Goal: Check status

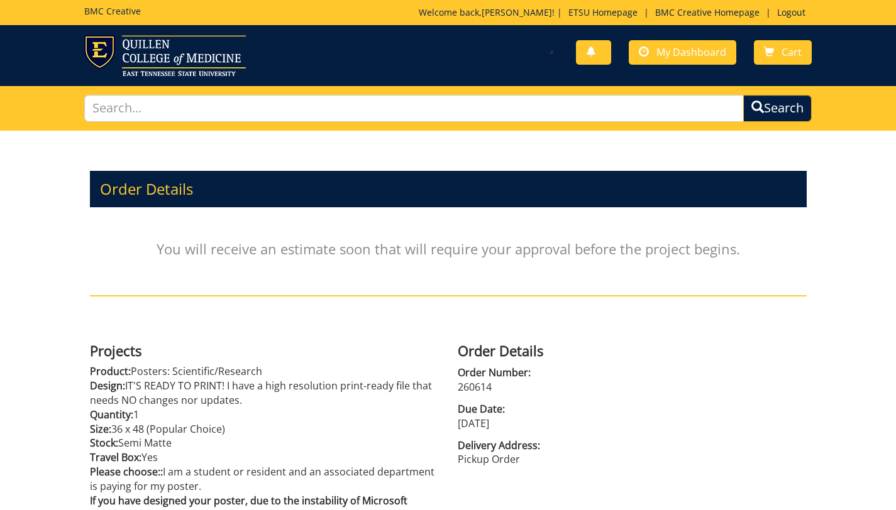
scroll to position [187, 0]
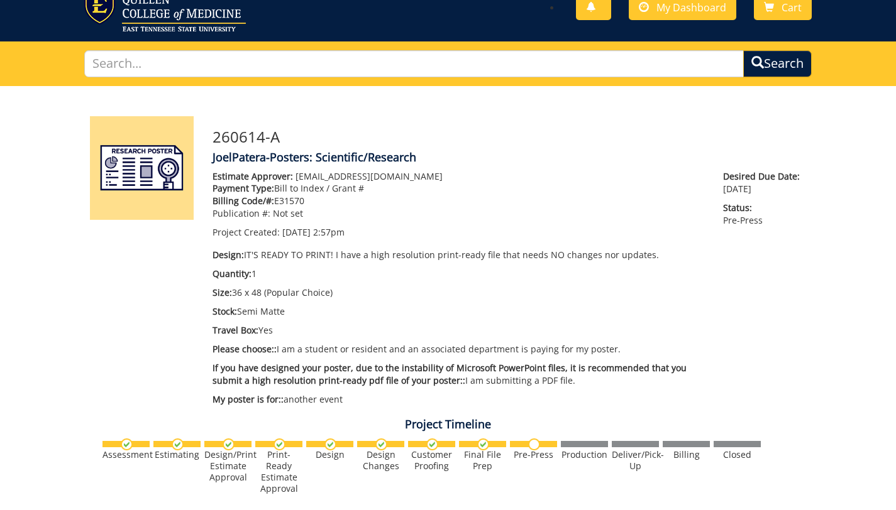
scroll to position [43, 0]
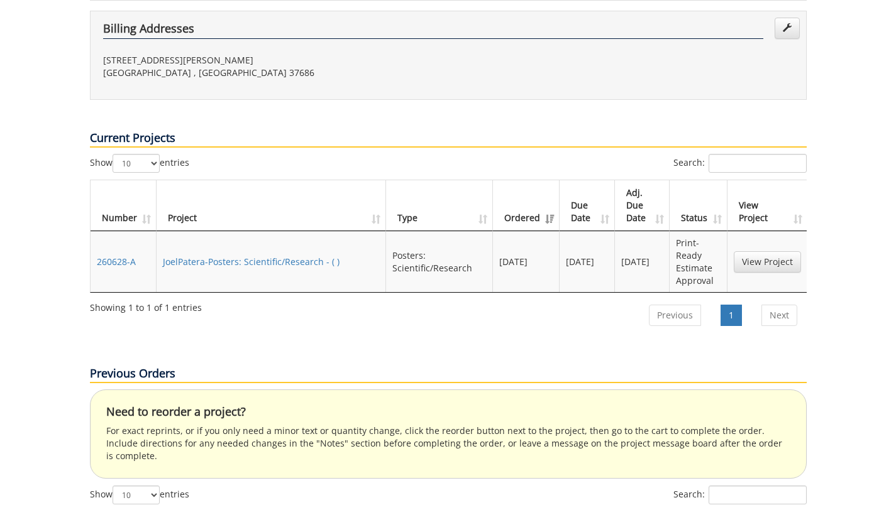
scroll to position [398, 0]
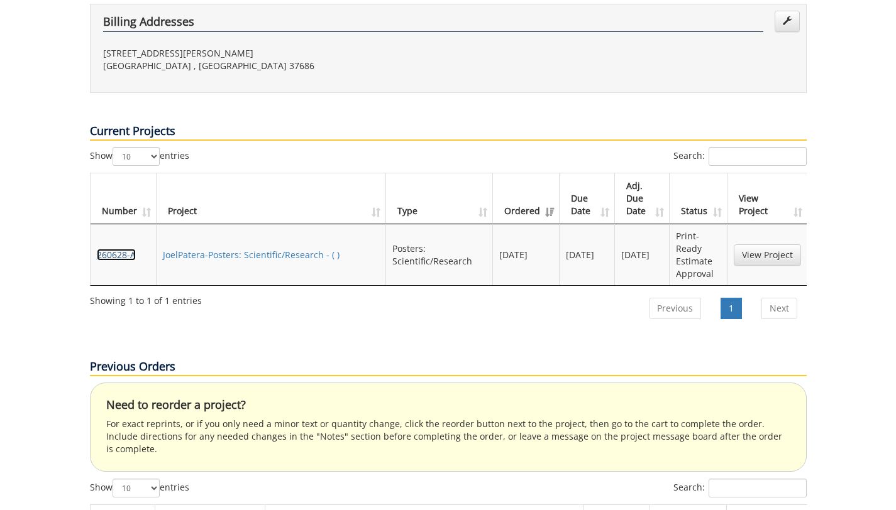
click at [113, 249] on link "260628-A" at bounding box center [116, 255] width 39 height 12
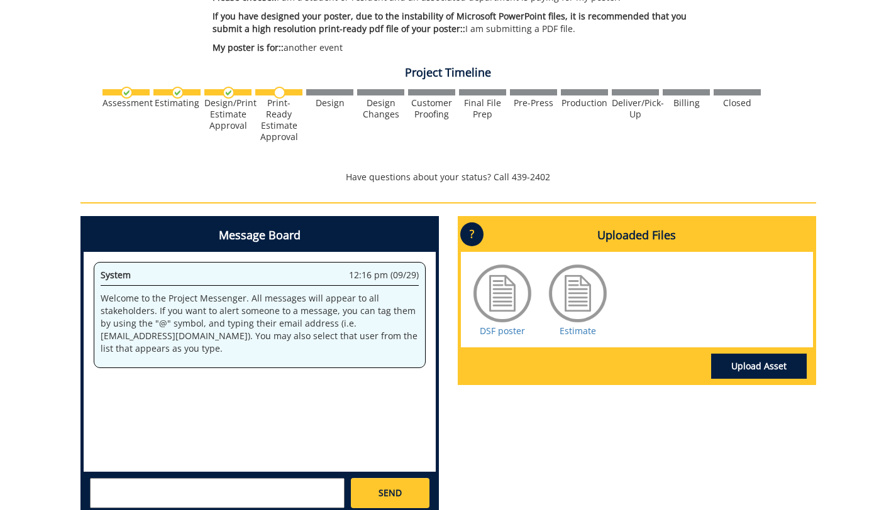
scroll to position [436, 0]
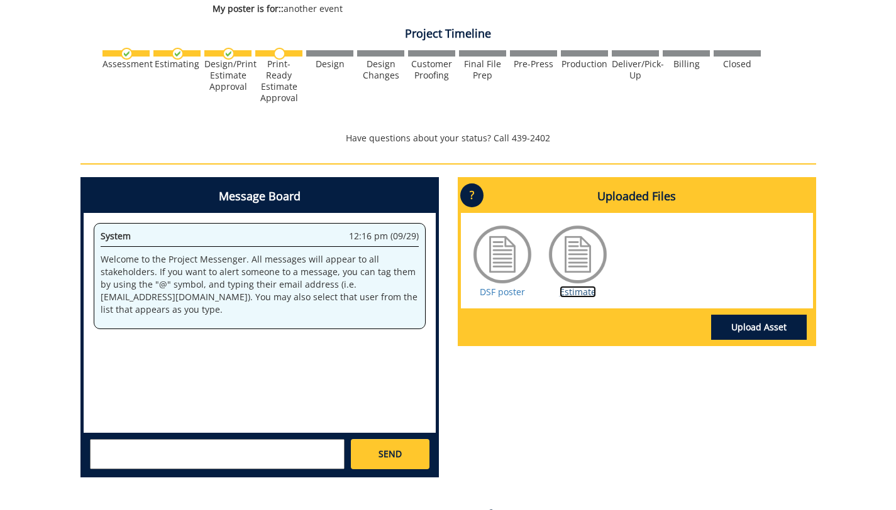
click at [578, 293] on link "Estimate" at bounding box center [577, 292] width 36 height 12
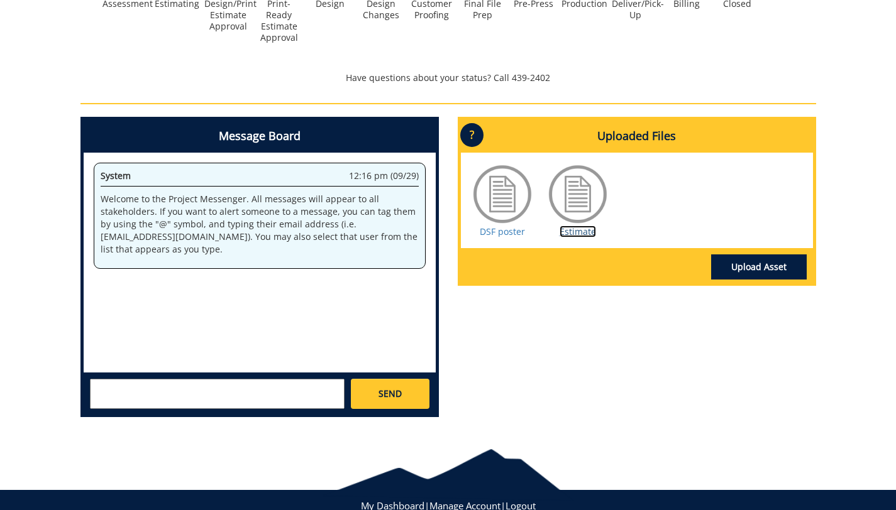
scroll to position [495, 0]
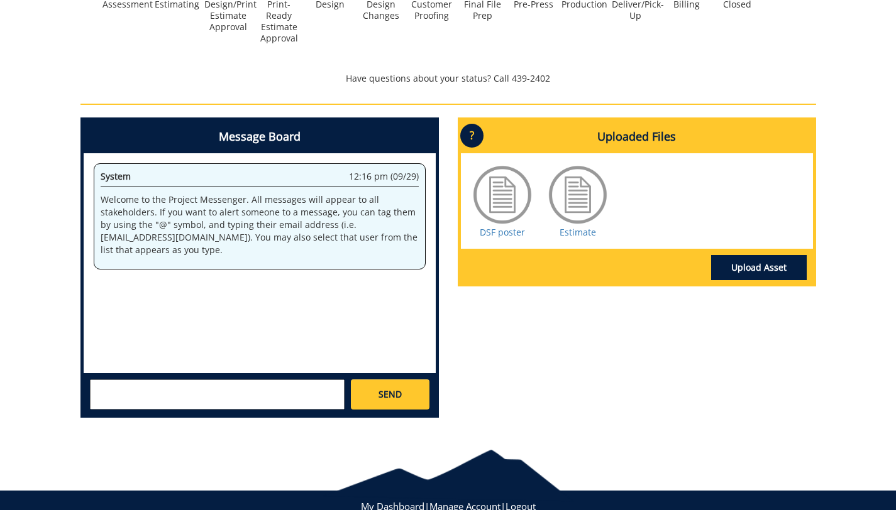
click at [579, 200] on div at bounding box center [577, 194] width 63 height 63
click at [576, 236] on link "Estimate" at bounding box center [577, 232] width 36 height 12
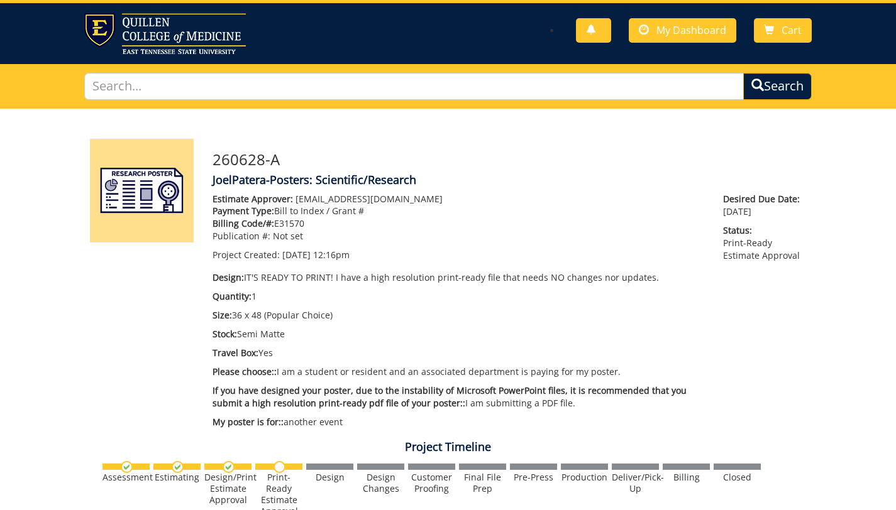
scroll to position [19, 0]
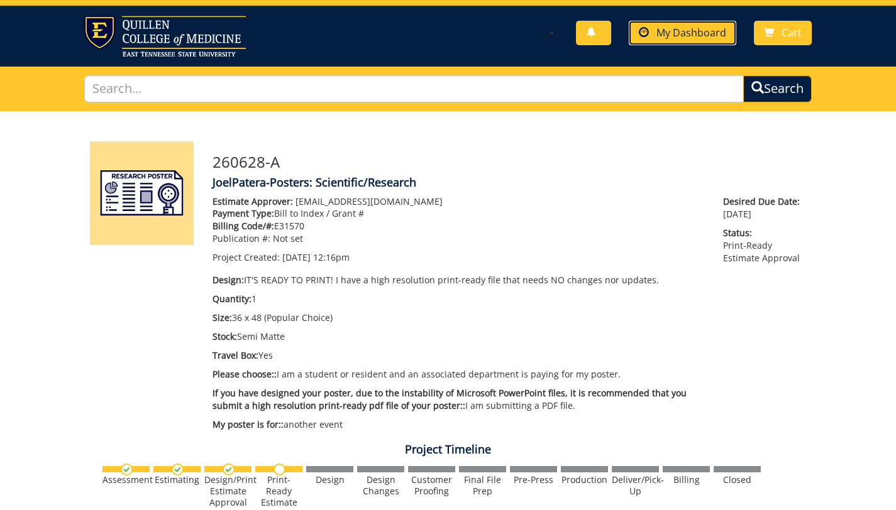
click at [712, 30] on span "My Dashboard" at bounding box center [691, 33] width 70 height 14
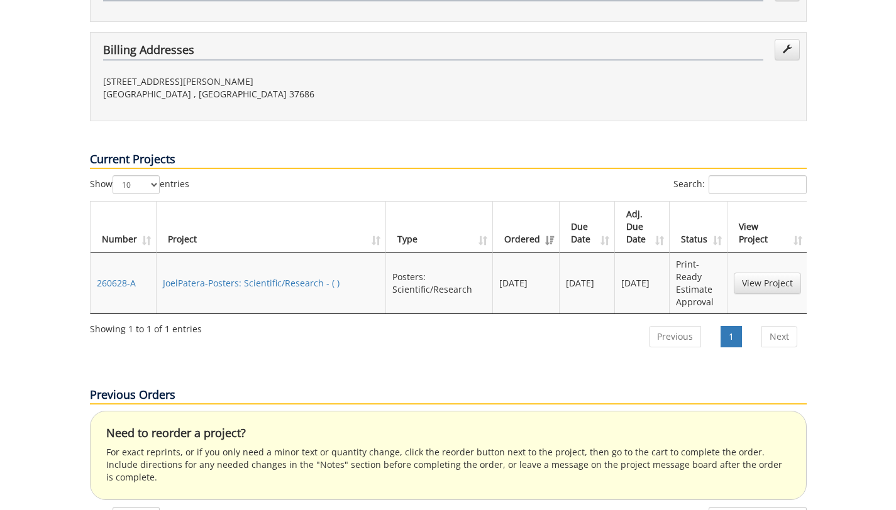
scroll to position [371, 0]
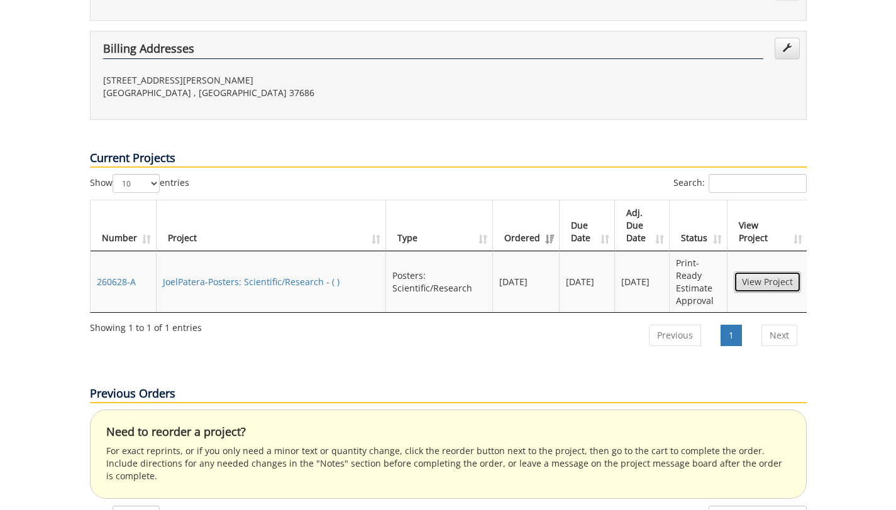
click at [769, 272] on link "View Project" at bounding box center [767, 282] width 67 height 21
